Goal: Information Seeking & Learning: Find specific fact

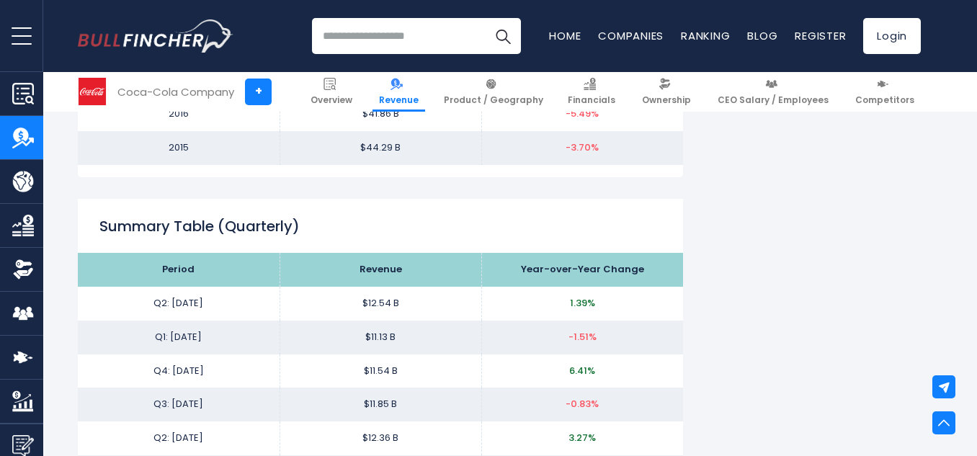
scroll to position [1766, 0]
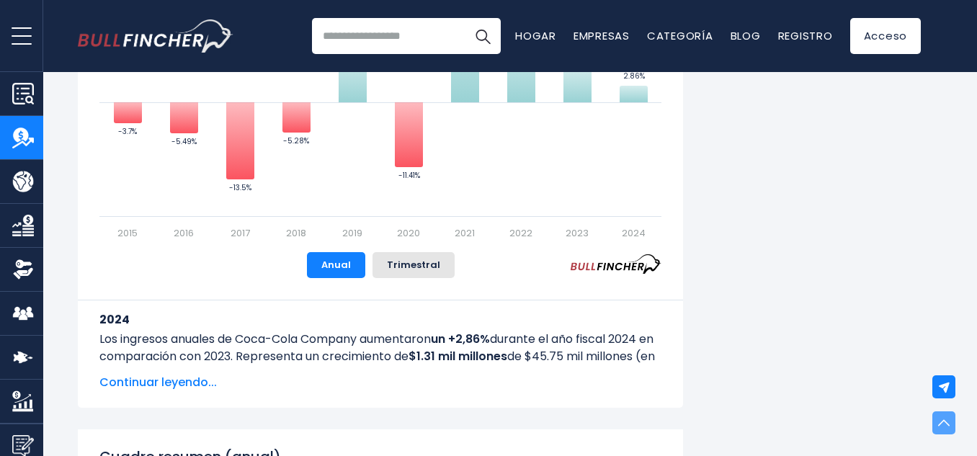
scroll to position [0, 0]
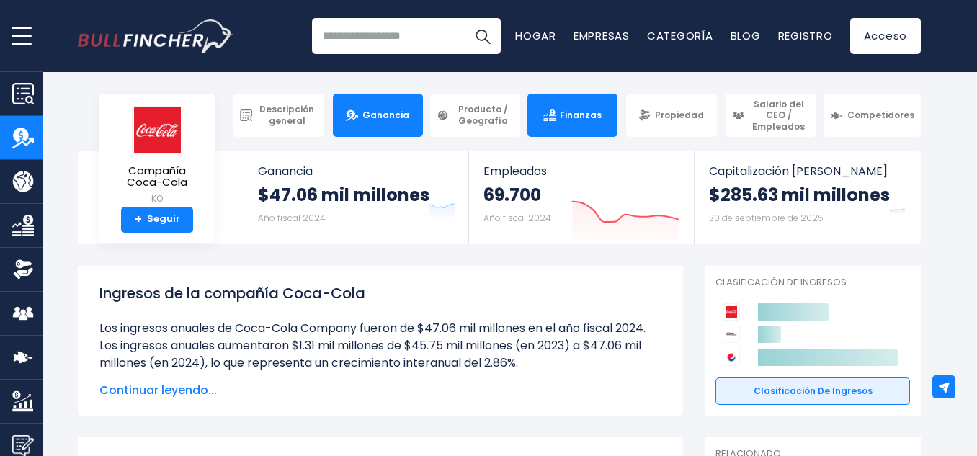
click at [583, 110] on font "Finanzas" at bounding box center [581, 115] width 42 height 12
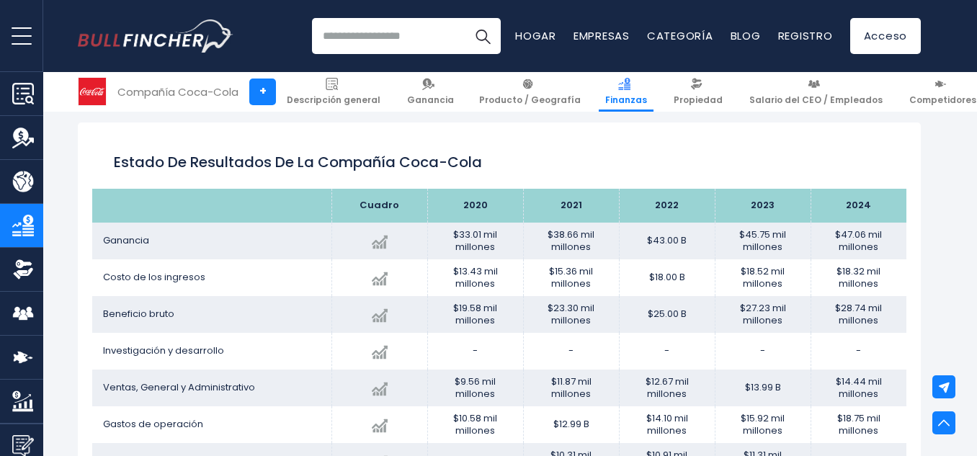
scroll to position [492, 0]
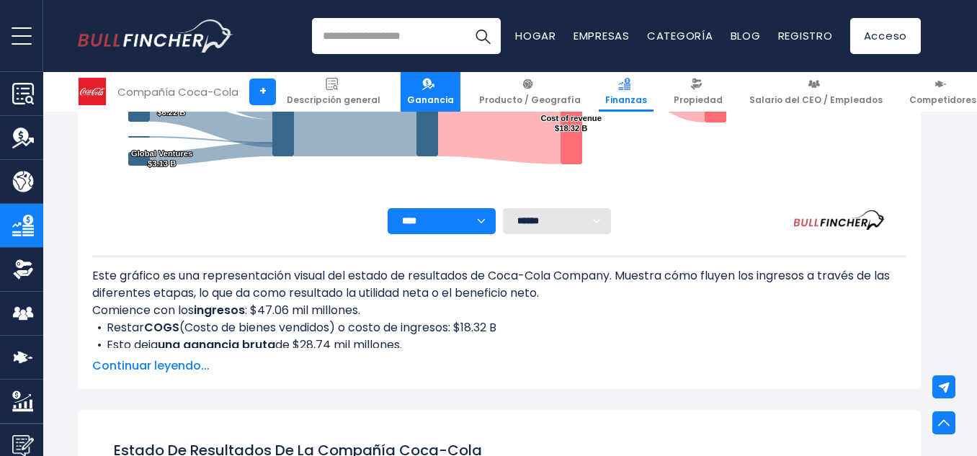
click at [422, 85] on img at bounding box center [428, 84] width 12 height 12
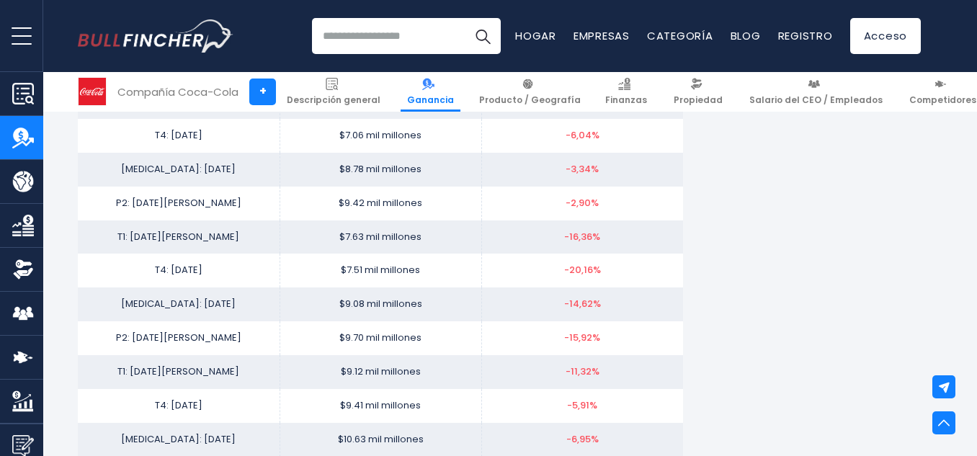
scroll to position [2940, 0]
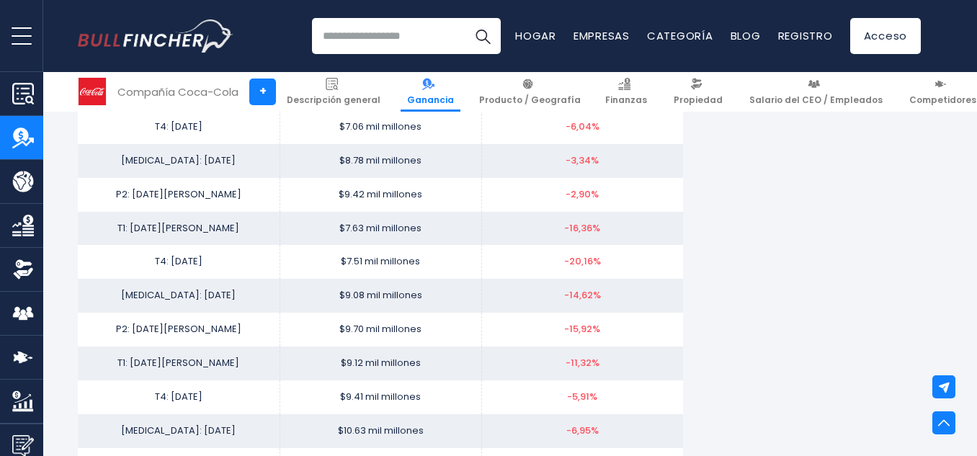
drag, startPoint x: 342, startPoint y: 132, endPoint x: 306, endPoint y: 123, distance: 36.4
click at [306, 123] on td "$7.06 mil millones" at bounding box center [381, 127] width 202 height 34
click at [194, 291] on font "[MEDICAL_DATA]: [DATE]" at bounding box center [178, 295] width 115 height 14
